Goal: Check status: Check status

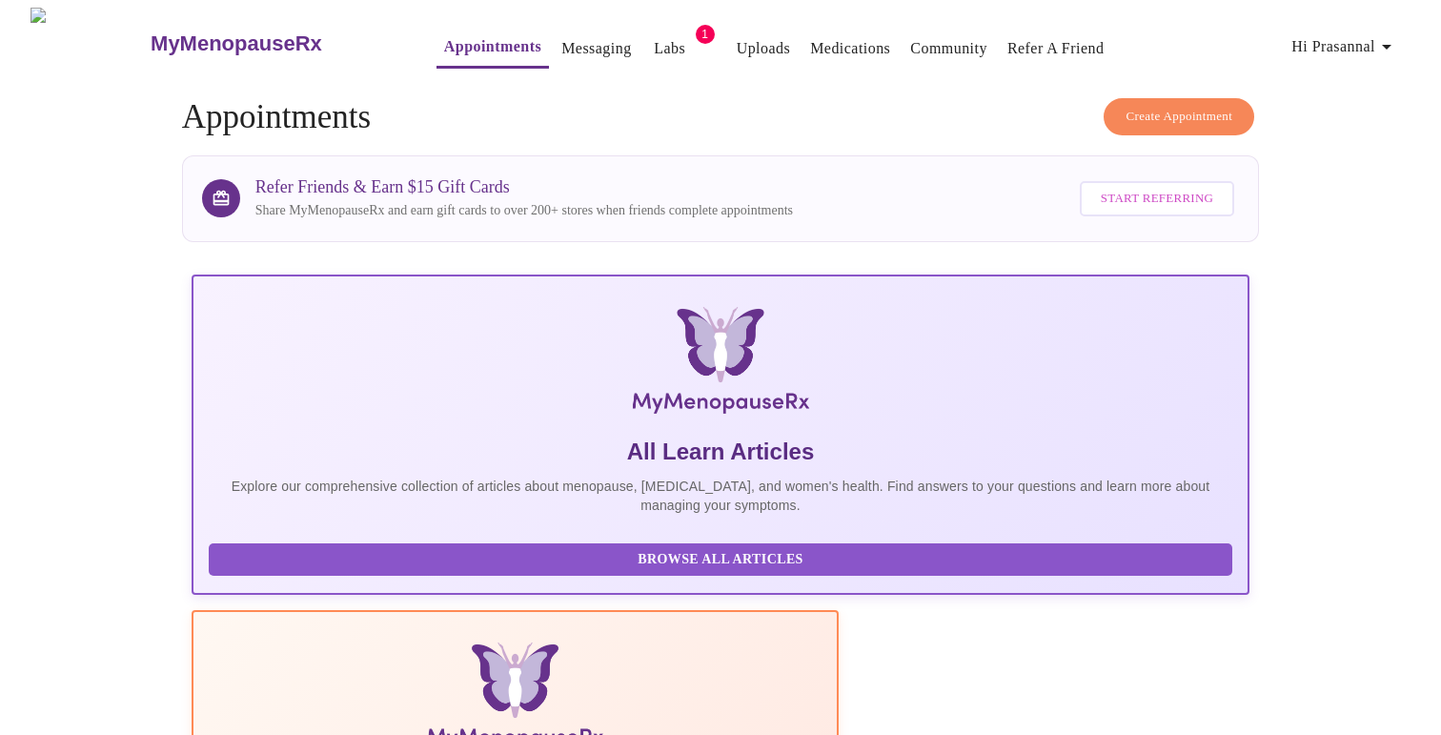
click at [654, 43] on link "Labs" at bounding box center [669, 48] width 31 height 27
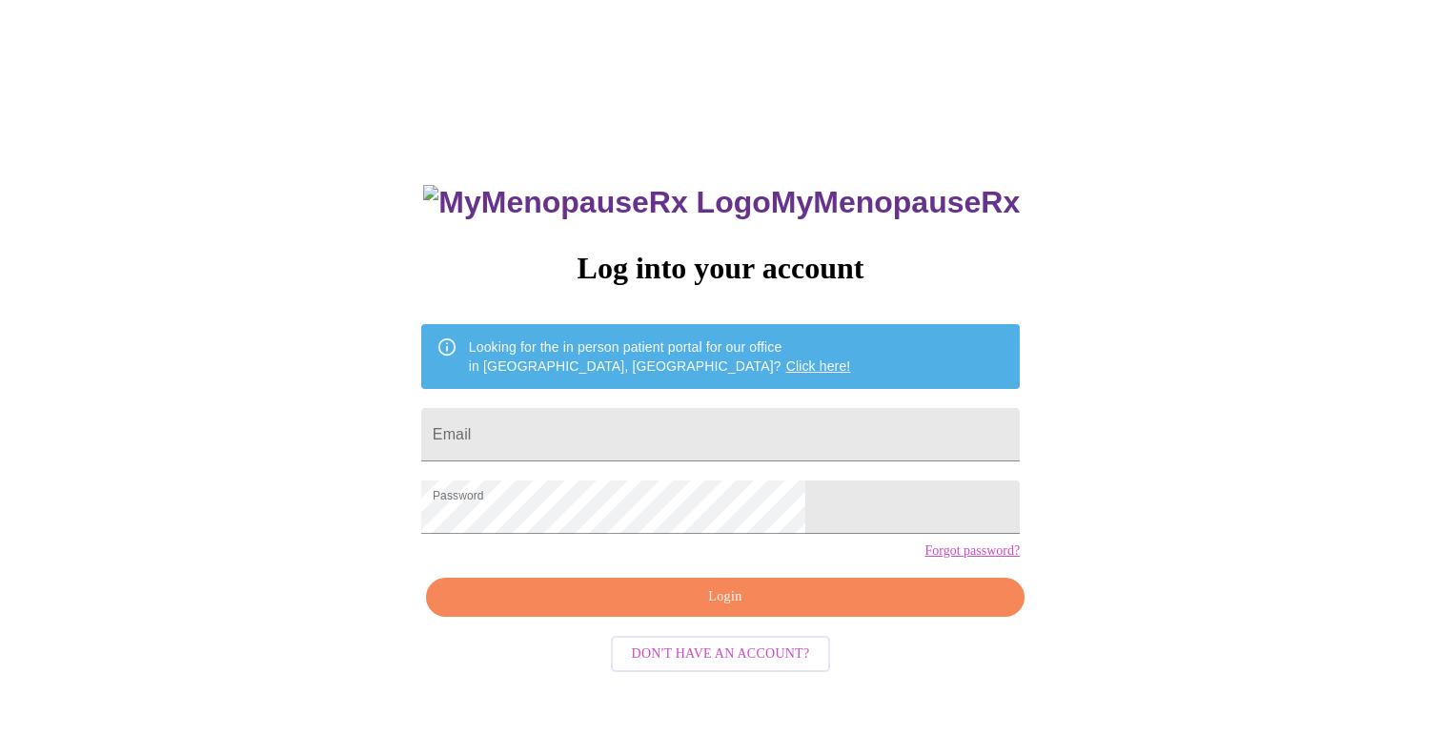
click at [1121, 181] on div "MyMenopauseRx Log into your account Looking for the in person patient portal fo…" at bounding box center [721, 449] width 1426 height 882
